Goal: Task Accomplishment & Management: Use online tool/utility

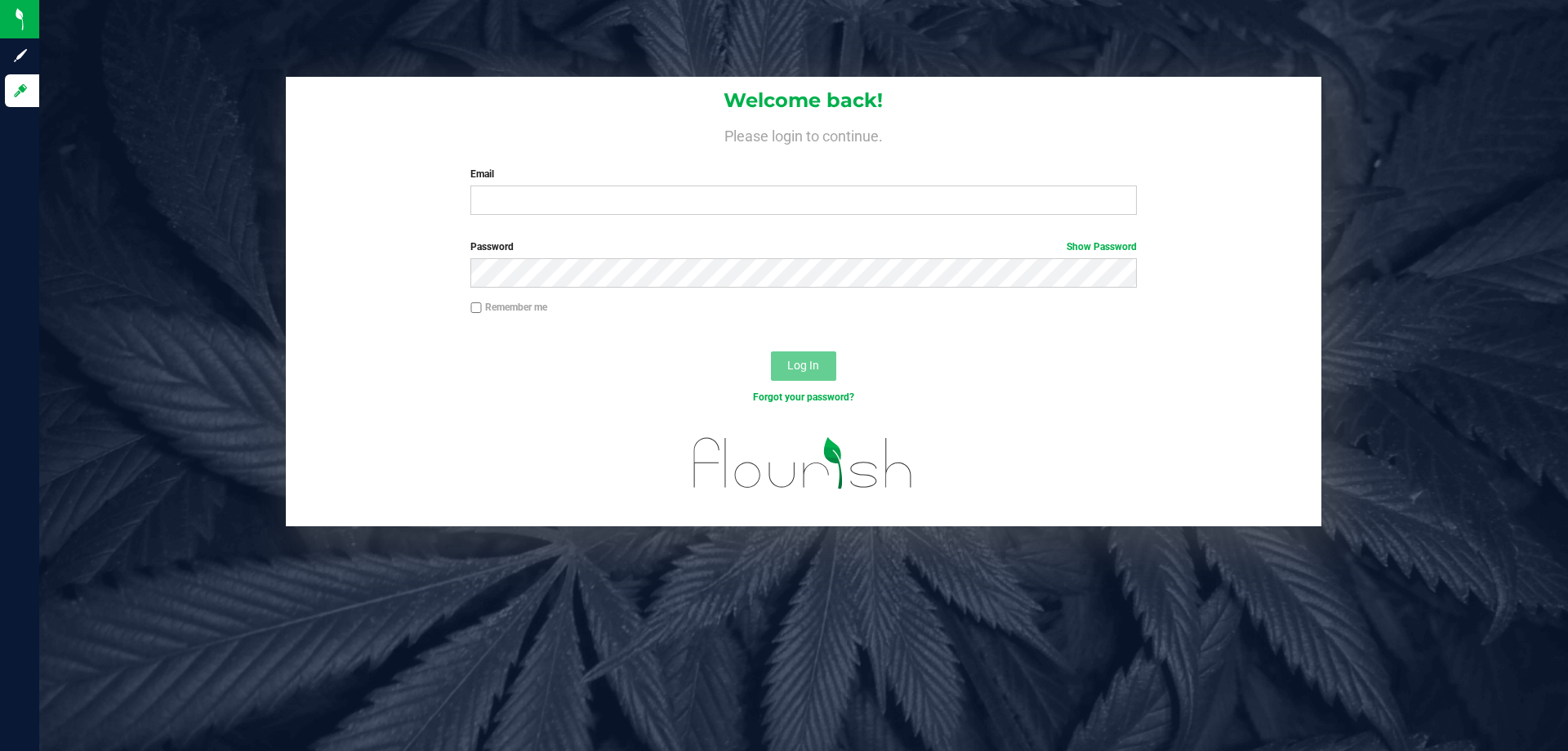
click at [857, 184] on div "Email Required Please format your email correctly." at bounding box center [803, 190] width 690 height 48
click at [836, 195] on input "Email" at bounding box center [803, 200] width 666 height 29
type input "[EMAIL_ADDRESS][DOMAIN_NAME]"
click at [771, 351] on button "Log In" at bounding box center [804, 366] width 65 height 29
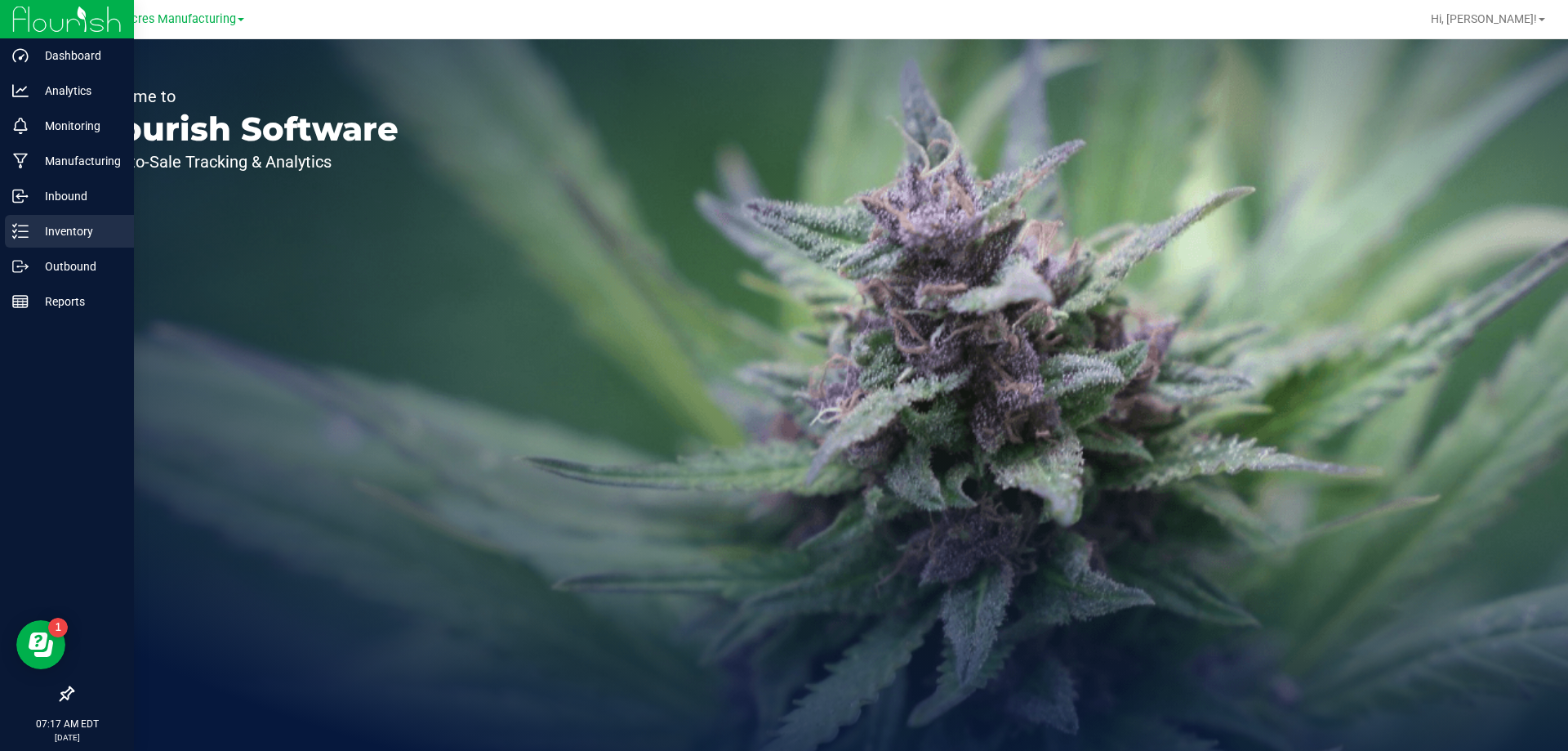
click at [33, 228] on p "Inventory" at bounding box center [78, 231] width 98 height 20
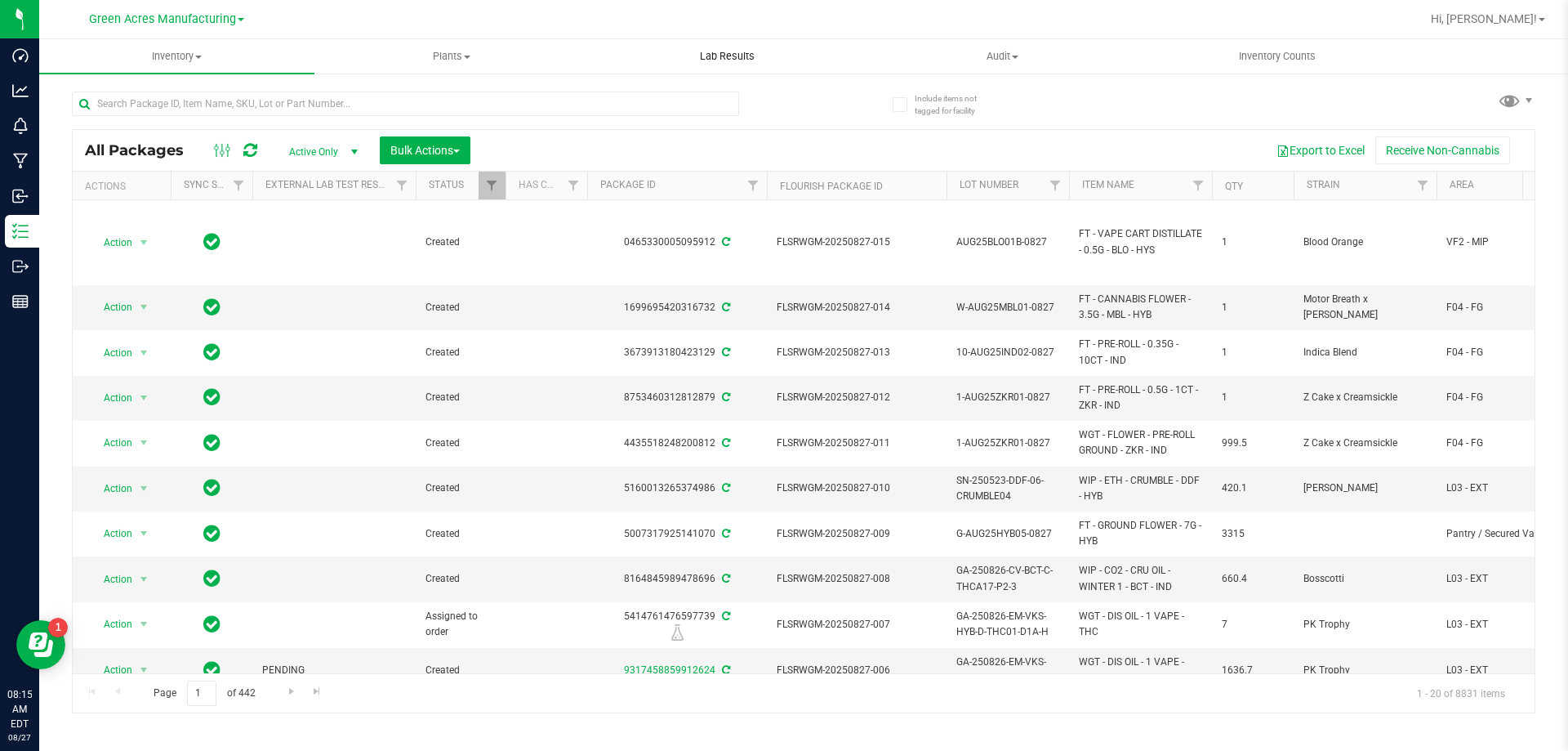
click at [755, 54] on span "Lab Results" at bounding box center [727, 56] width 99 height 15
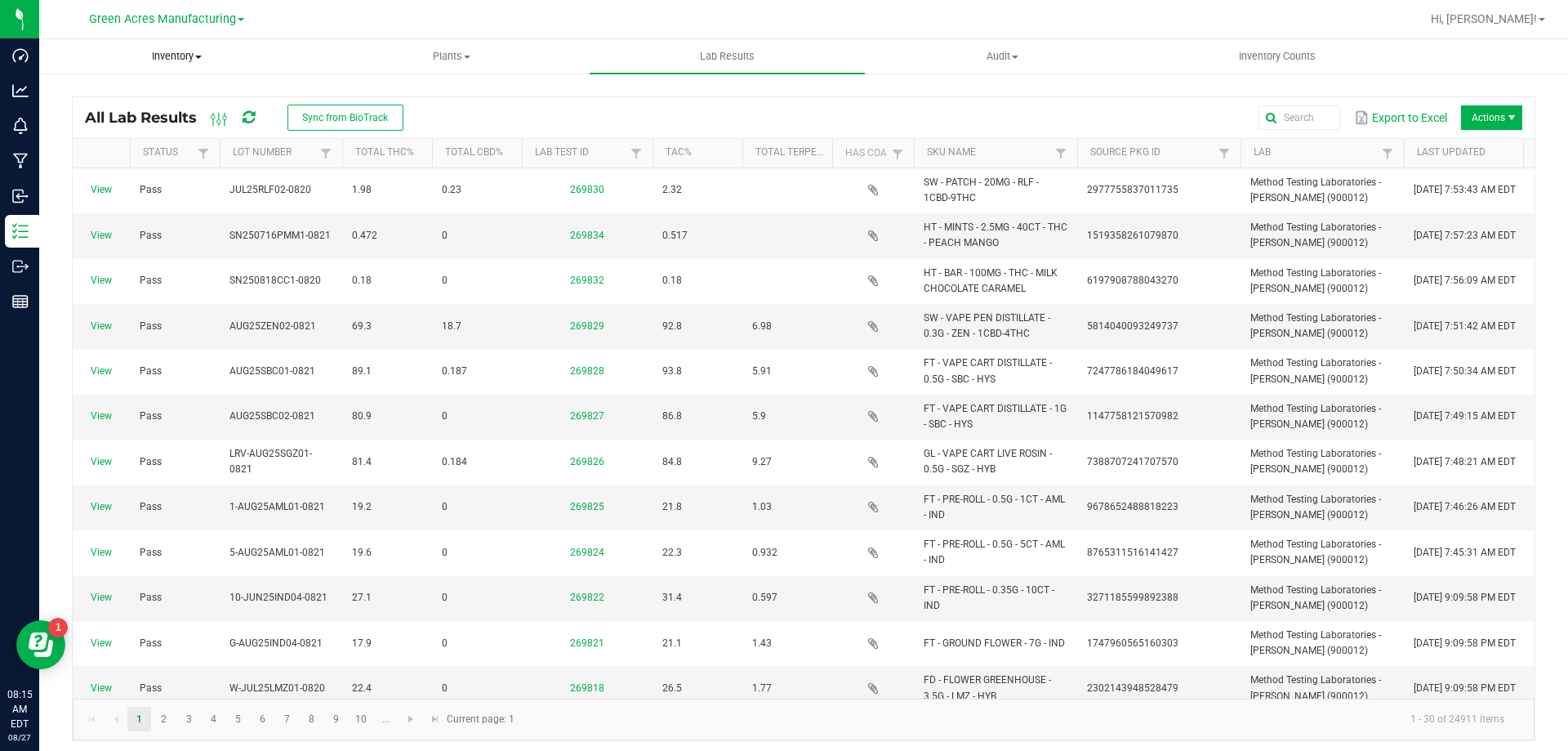
click at [219, 62] on span "Inventory" at bounding box center [176, 56] width 274 height 15
click at [199, 97] on li "All packages" at bounding box center [176, 99] width 275 height 20
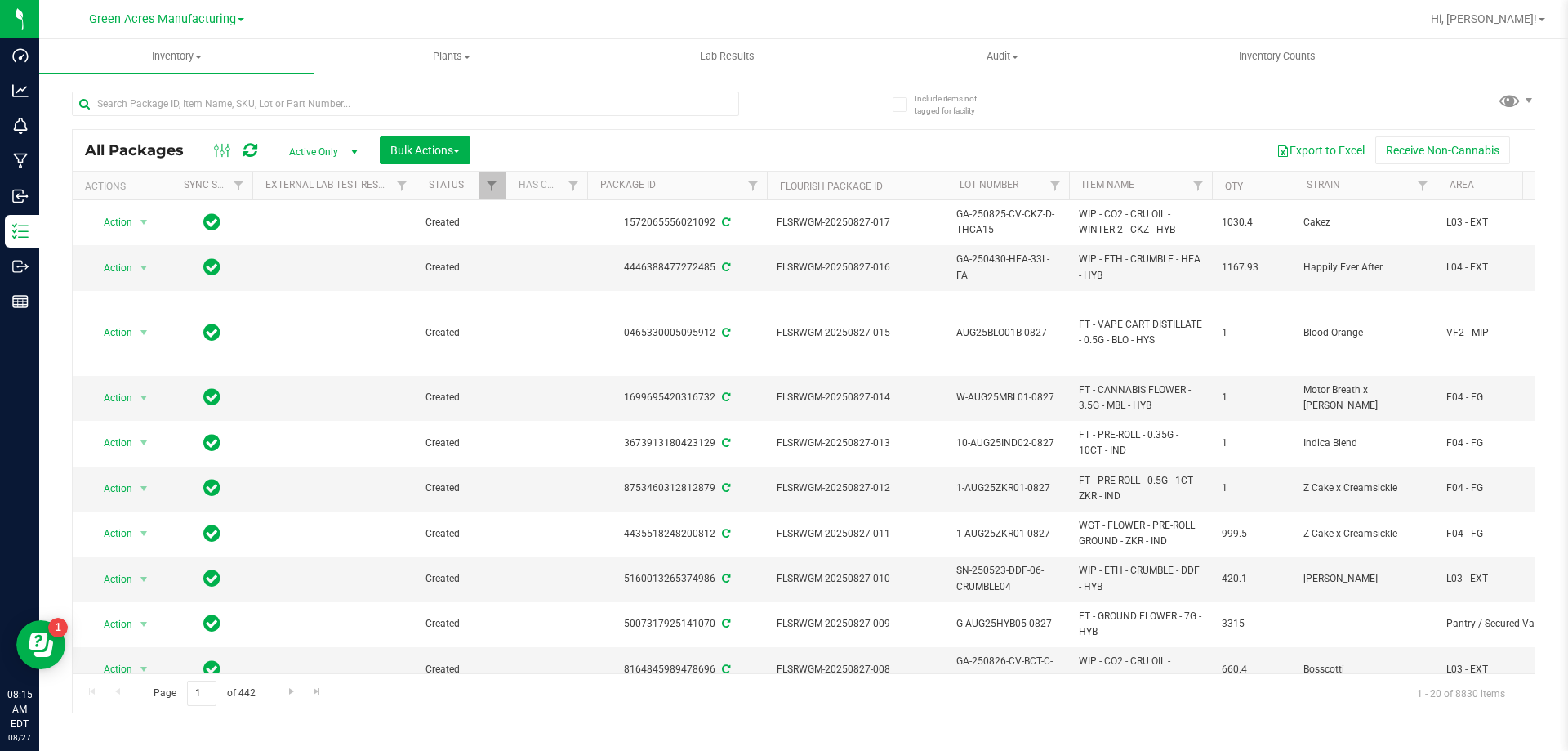
click at [1535, 107] on div "Include items not tagged for facility All Packages Active Only Active Only Lab …" at bounding box center [803, 321] width 1529 height 498
click at [1530, 100] on span at bounding box center [1529, 101] width 13 height 13
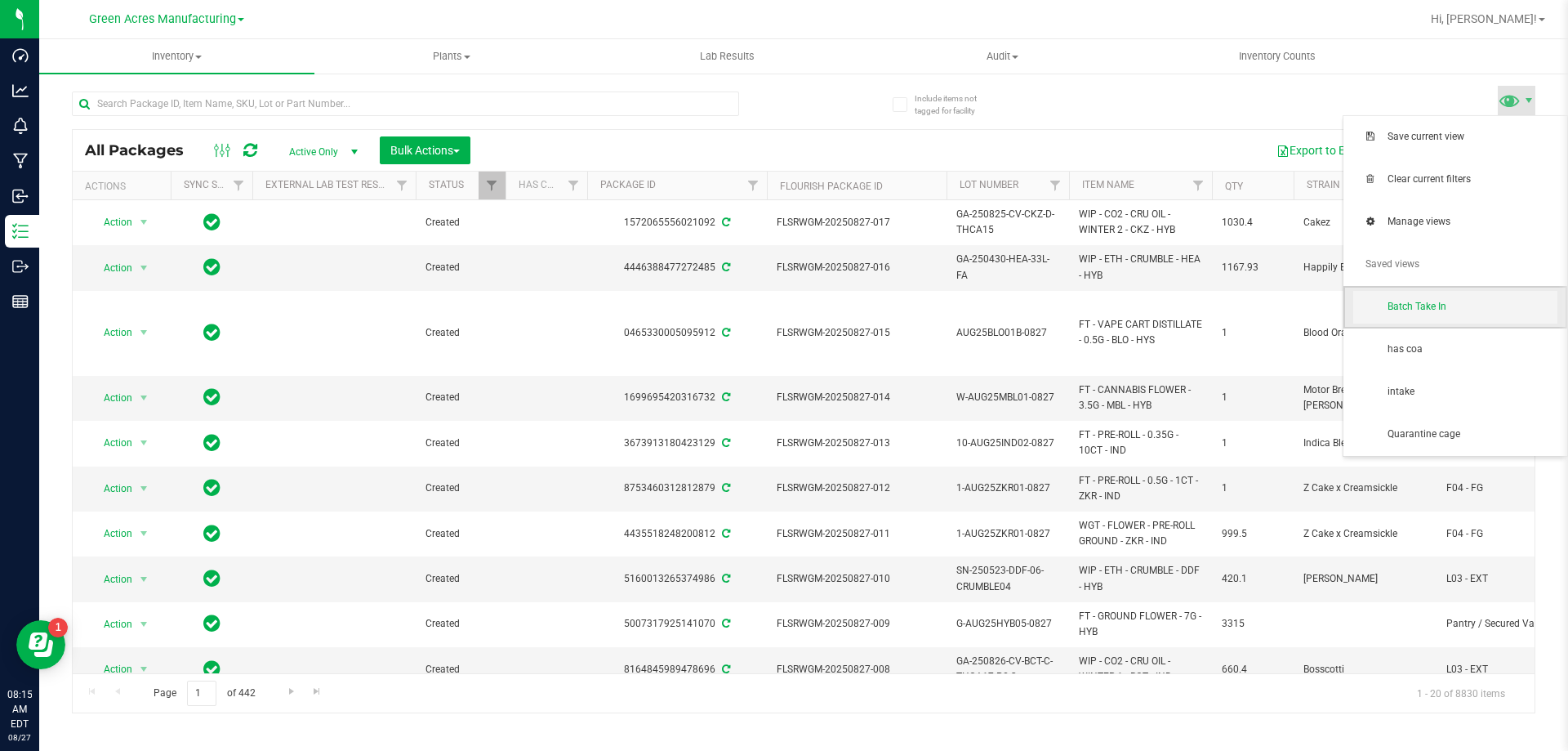
click at [1466, 304] on span "Batch Take In" at bounding box center [1472, 306] width 170 height 14
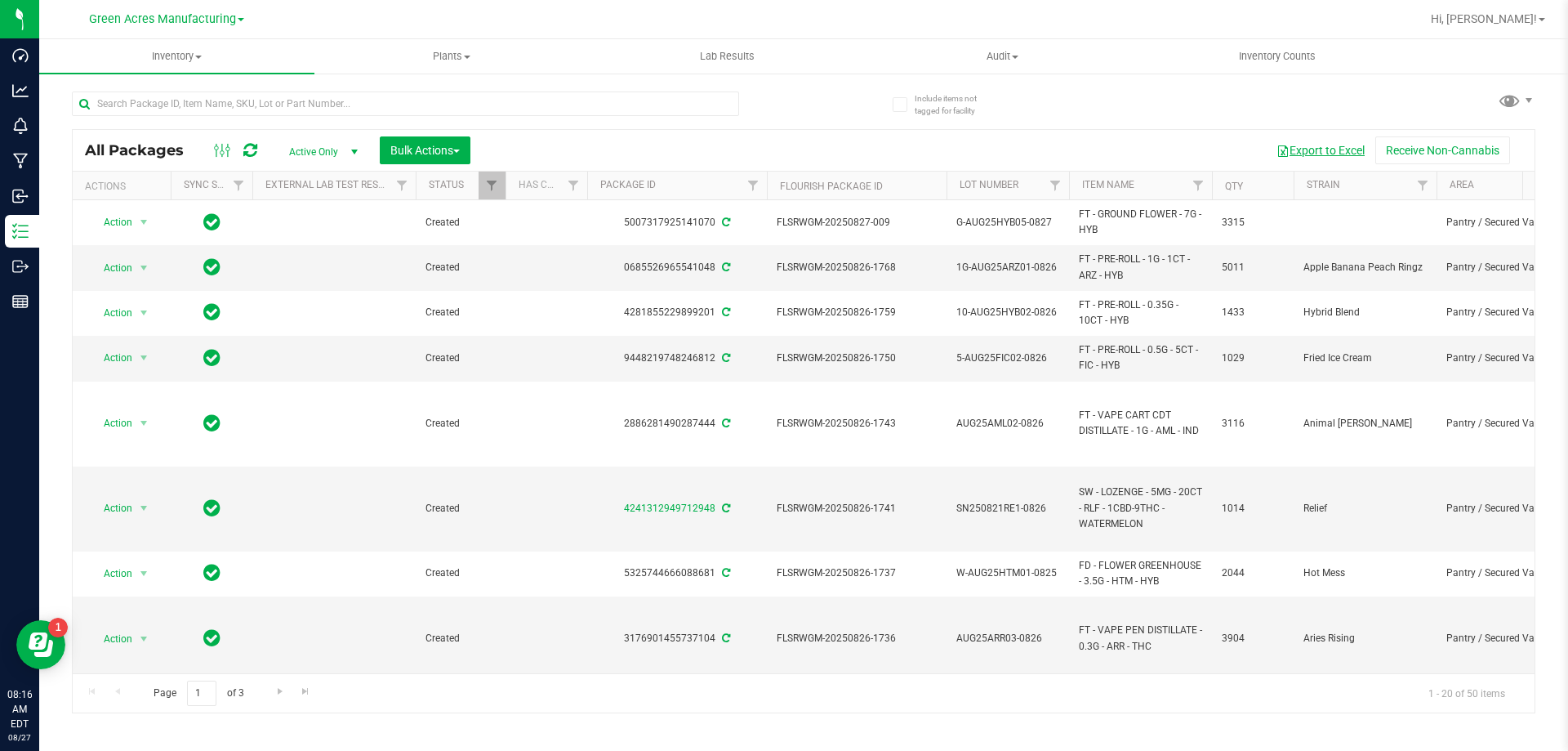
click at [1344, 150] on button "Export to Excel" at bounding box center [1320, 150] width 109 height 28
